Goal: Check status: Check status

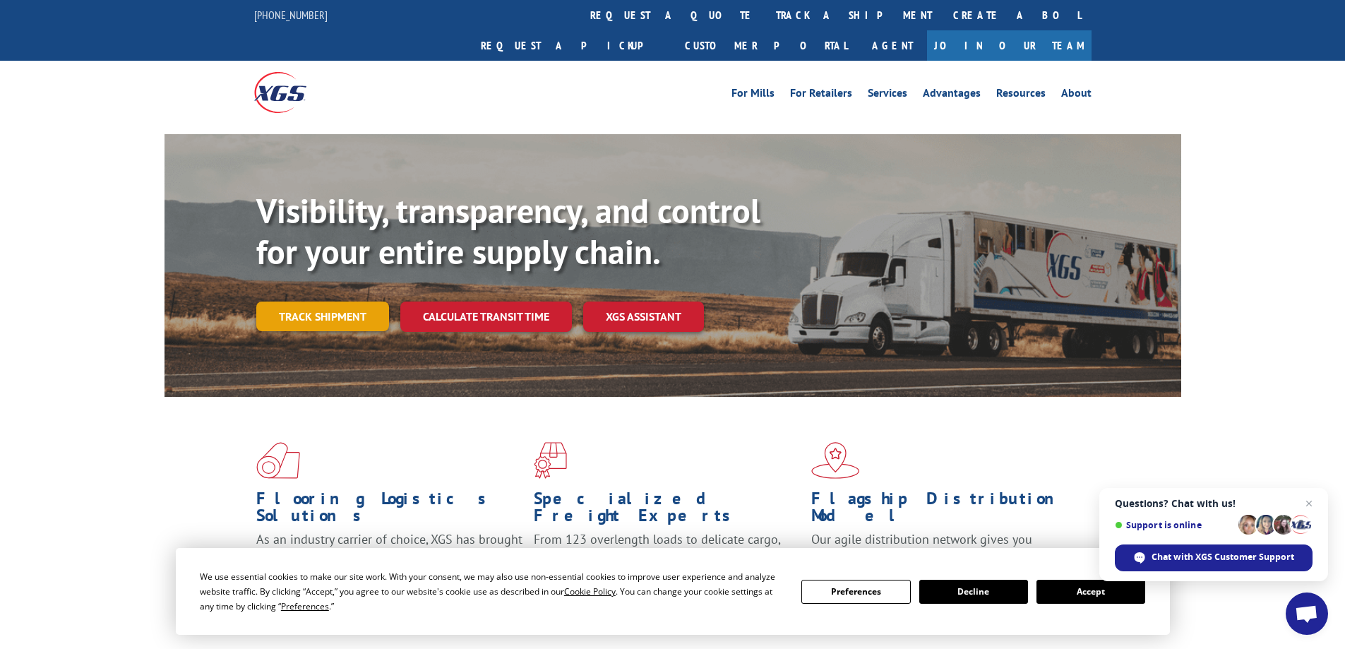
click at [313, 301] on link "Track shipment" at bounding box center [322, 316] width 133 height 30
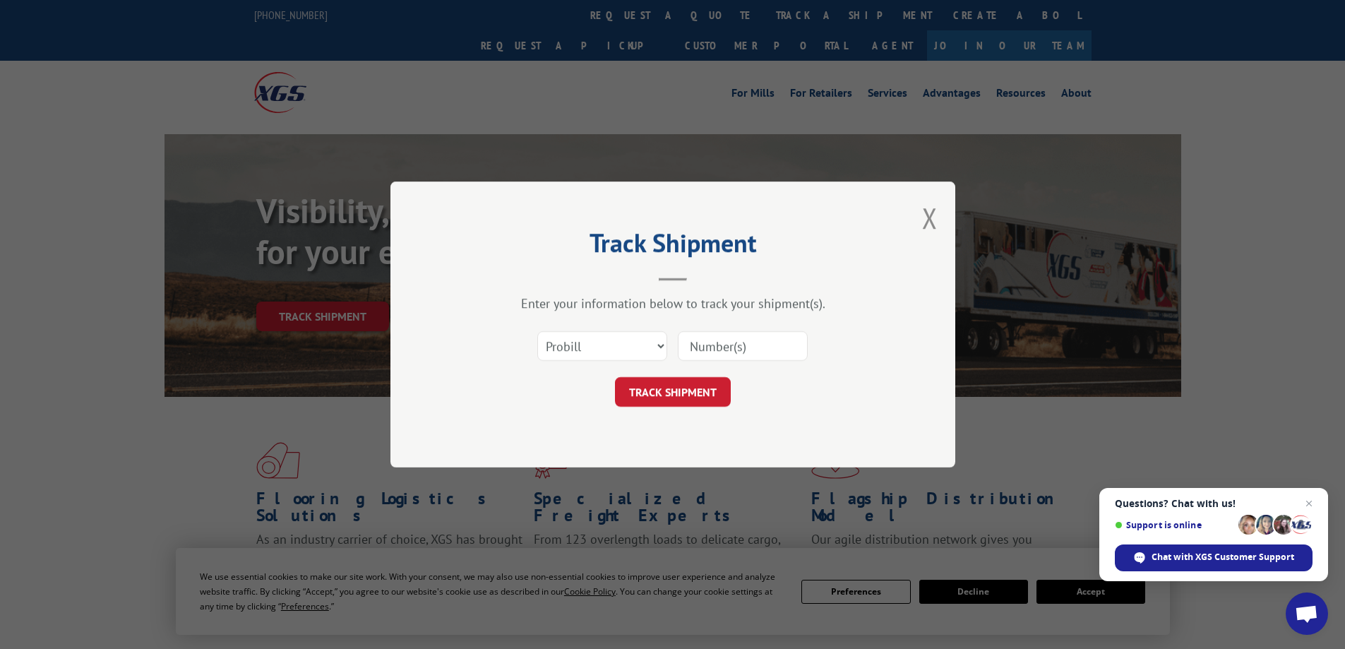
click at [761, 350] on input at bounding box center [743, 346] width 130 height 30
paste input "17095561"
type input "17095561"
click at [693, 381] on button "TRACK SHIPMENT" at bounding box center [673, 392] width 116 height 30
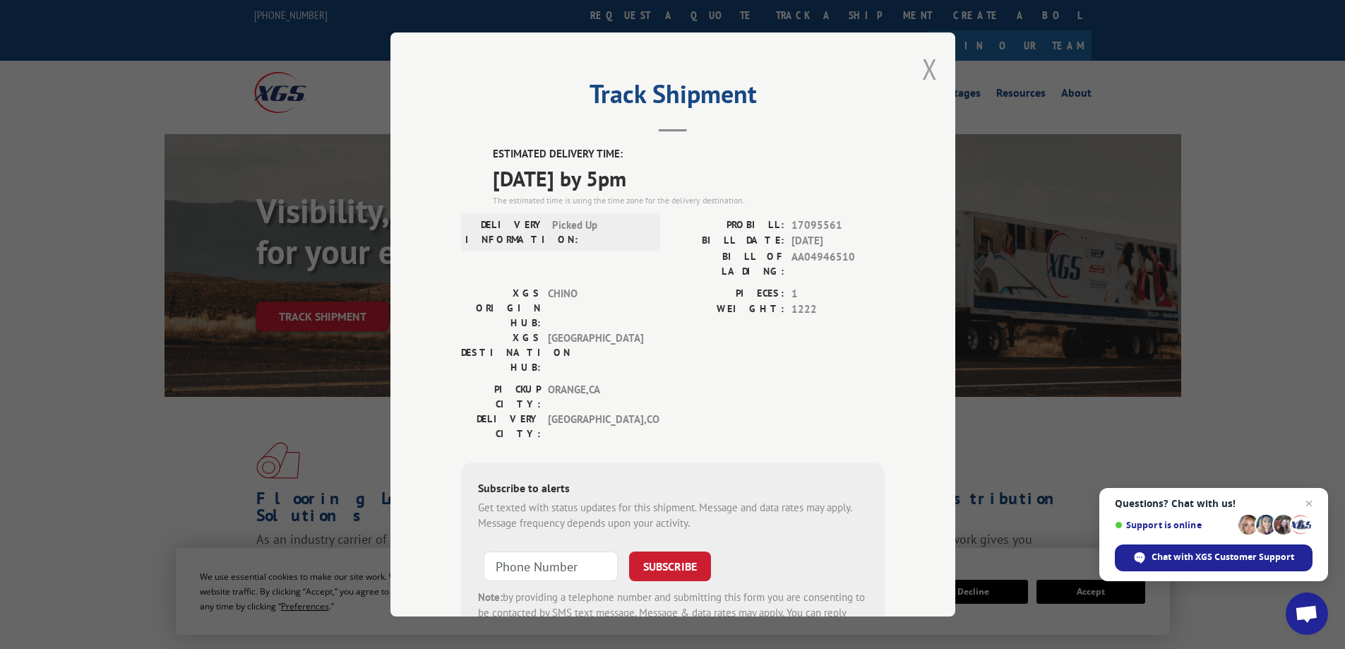
click at [923, 58] on button "Close modal" at bounding box center [930, 68] width 16 height 37
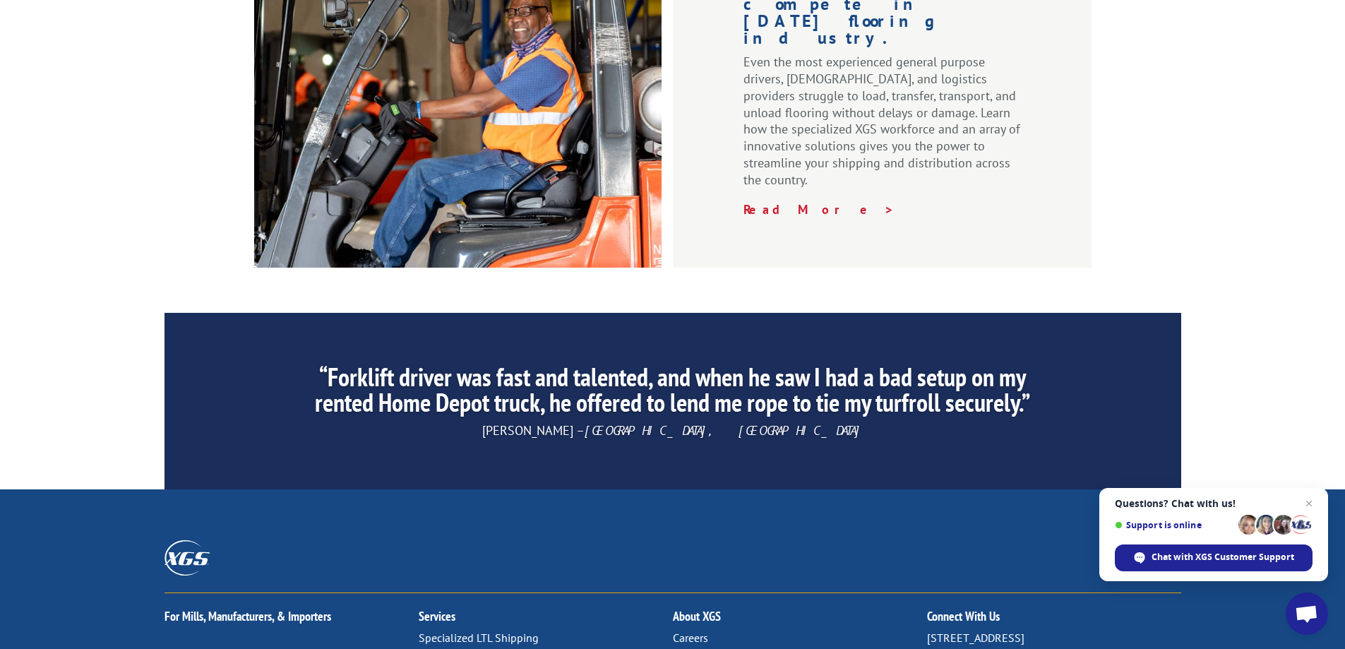
scroll to position [2146, 0]
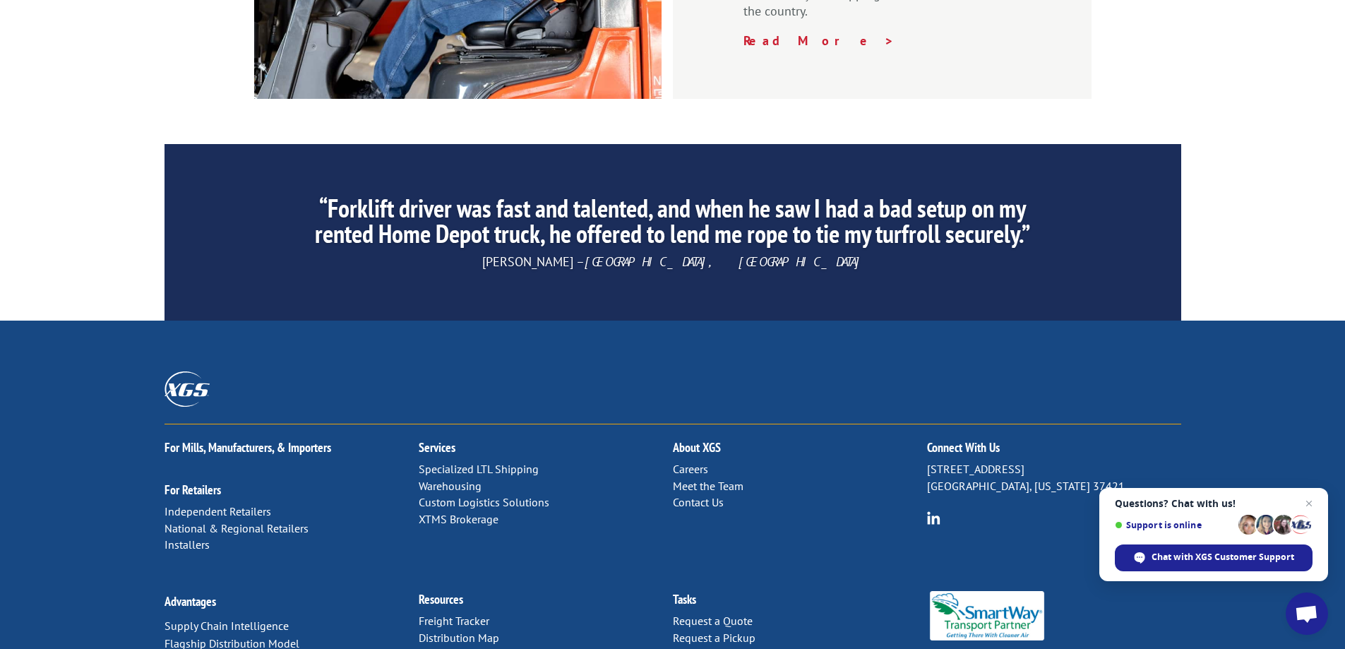
click at [705, 495] on link "Contact Us" at bounding box center [698, 502] width 51 height 14
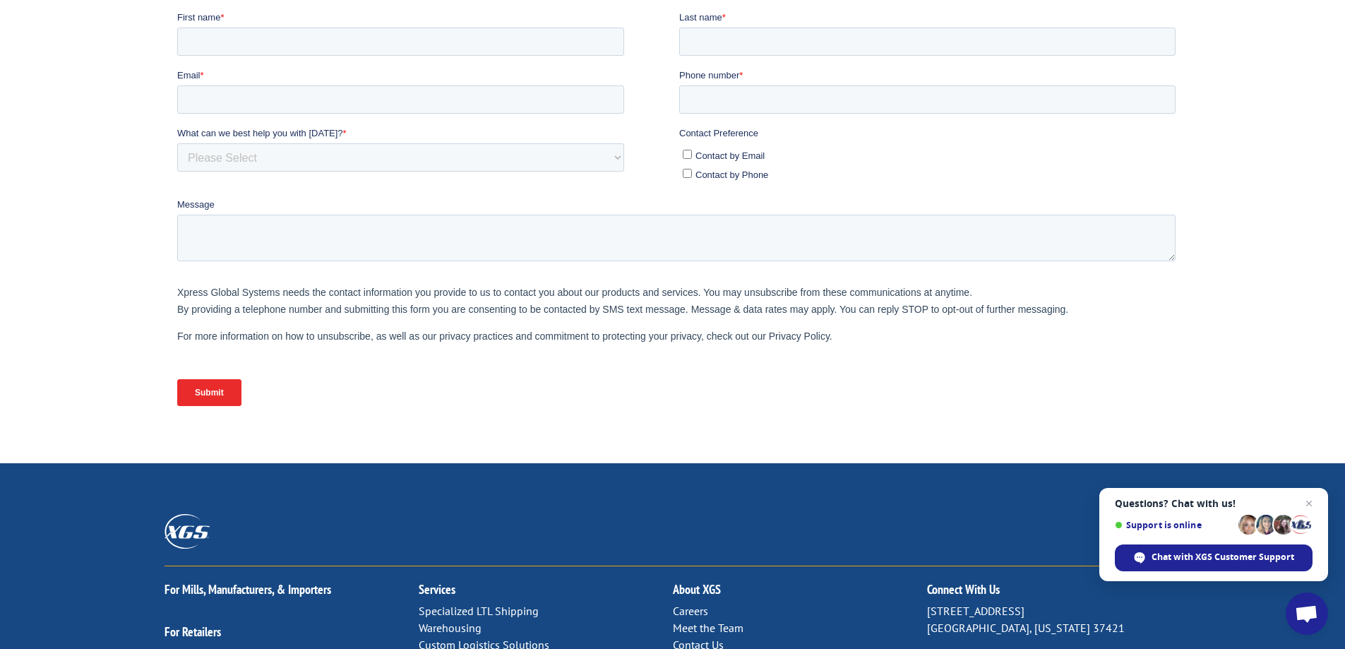
scroll to position [574, 0]
